Goal: Task Accomplishment & Management: Complete application form

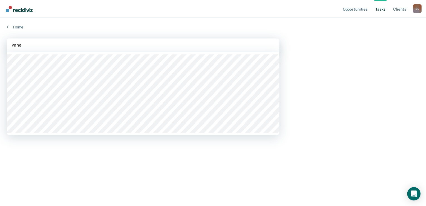
type input "vanes"
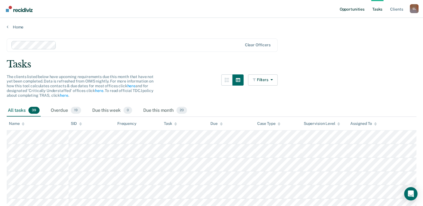
click at [340, 10] on link "Opportunities" at bounding box center [351, 9] width 27 height 18
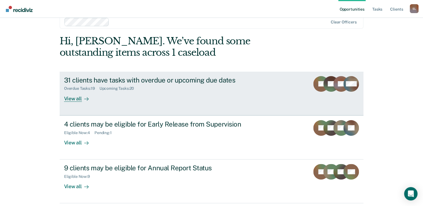
scroll to position [22, 0]
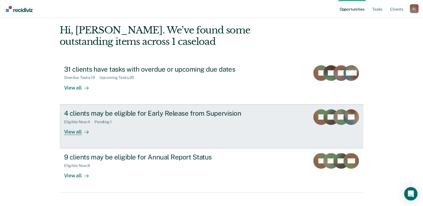
click at [149, 128] on div "4 clients may be eligible for Early Release from Supervision Eligible Now : 4 P…" at bounding box center [168, 122] width 209 height 26
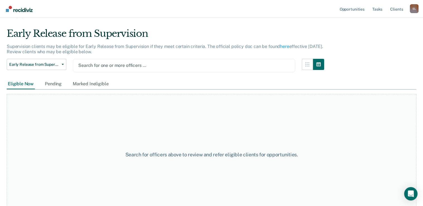
scroll to position [4, 0]
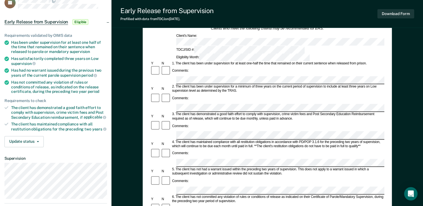
scroll to position [45, 0]
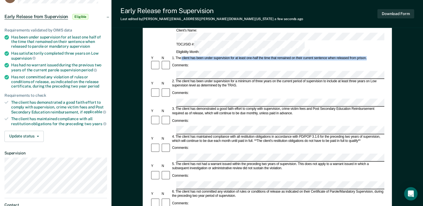
drag, startPoint x: 181, startPoint y: 42, endPoint x: 371, endPoint y: 41, distance: 189.2
click at [371, 56] on div "1. The client has been under supervision for at least one-half the time that re…" at bounding box center [277, 58] width 213 height 4
copy div "client has been under supervision for at least one-half the time that remained …"
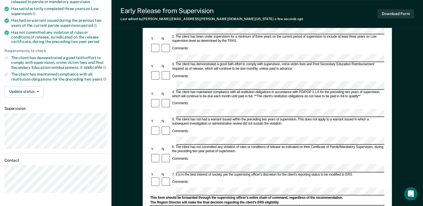
scroll to position [89, 0]
click at [397, 14] on button "Download Form" at bounding box center [395, 13] width 37 height 9
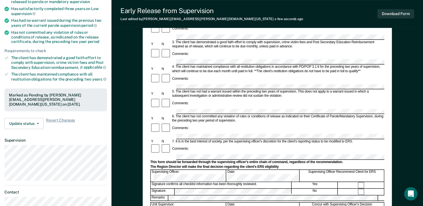
scroll to position [22, 0]
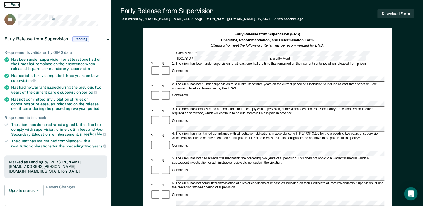
click at [4, 3] on icon at bounding box center [5, 4] width 2 height 4
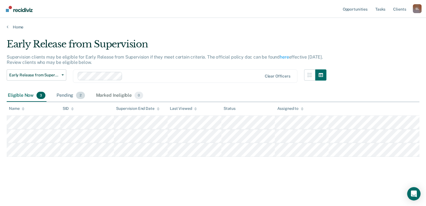
click at [58, 100] on div "Pending 2" at bounding box center [70, 95] width 30 height 12
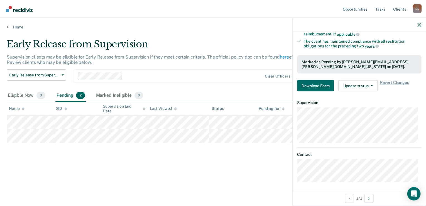
scroll to position [121, 0]
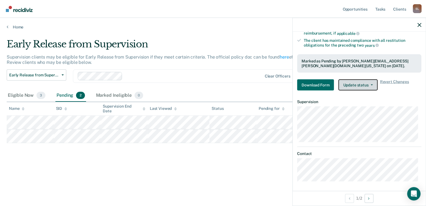
click at [351, 85] on button "Update status" at bounding box center [358, 84] width 39 height 11
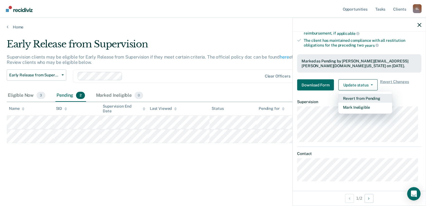
click at [366, 97] on button "Revert from Pending" at bounding box center [366, 98] width 54 height 9
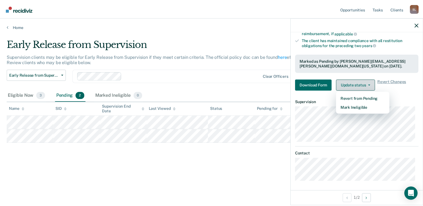
scroll to position [94, 0]
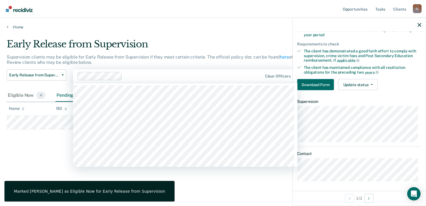
click at [196, 69] on div "Clear officers" at bounding box center [185, 75] width 225 height 13
click at [159, 32] on main "Early Release from Supervision Supervision clients may be eligible for Early Re…" at bounding box center [213, 117] width 426 height 175
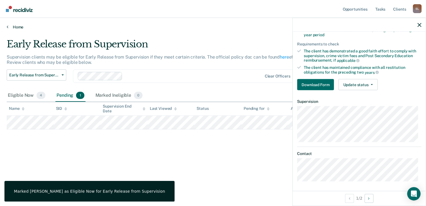
click at [17, 27] on link "Home" at bounding box center [213, 27] width 413 height 5
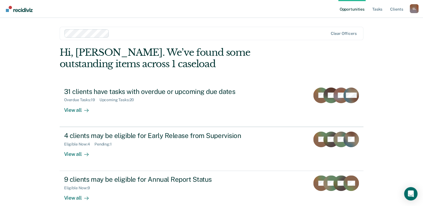
click at [351, 9] on link "Opportunities" at bounding box center [351, 9] width 27 height 18
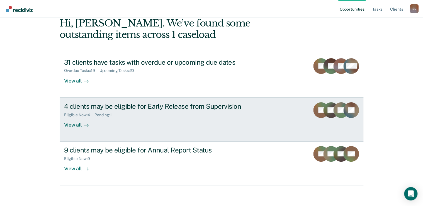
scroll to position [31, 0]
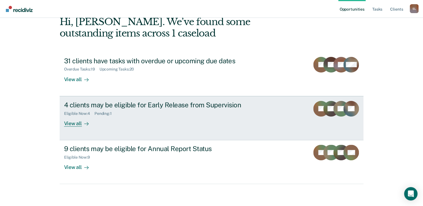
click at [75, 121] on div "View all" at bounding box center [79, 121] width 31 height 11
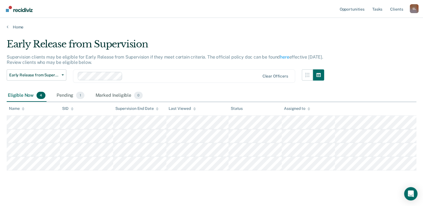
scroll to position [4, 0]
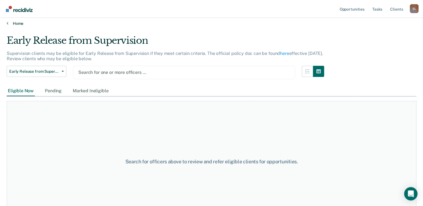
click at [18, 21] on link "Home" at bounding box center [212, 23] width 410 height 5
